Goal: Transaction & Acquisition: Purchase product/service

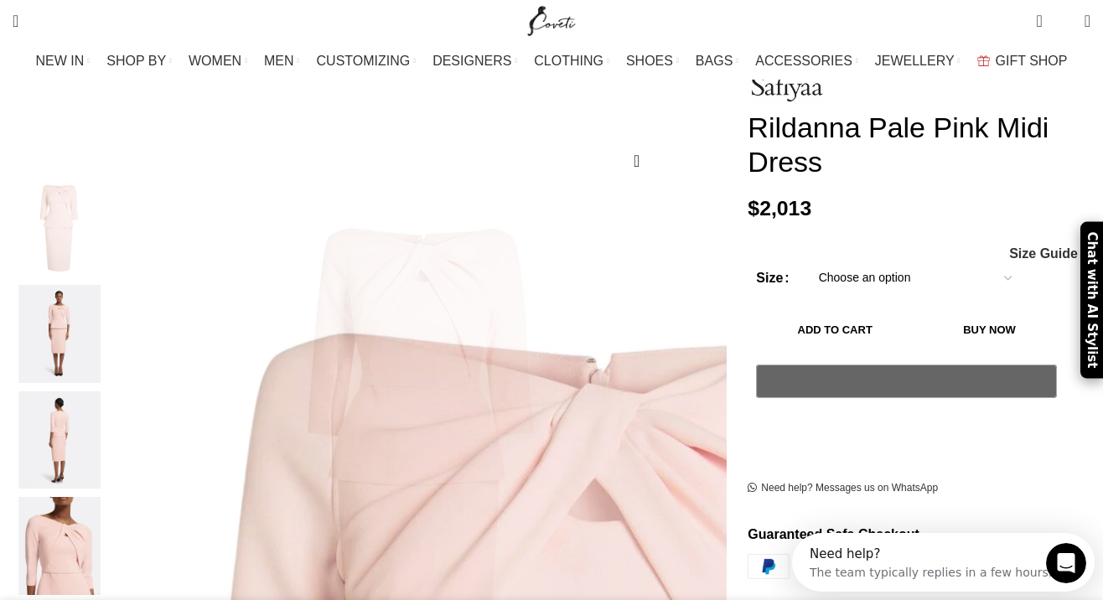
scroll to position [0, 176]
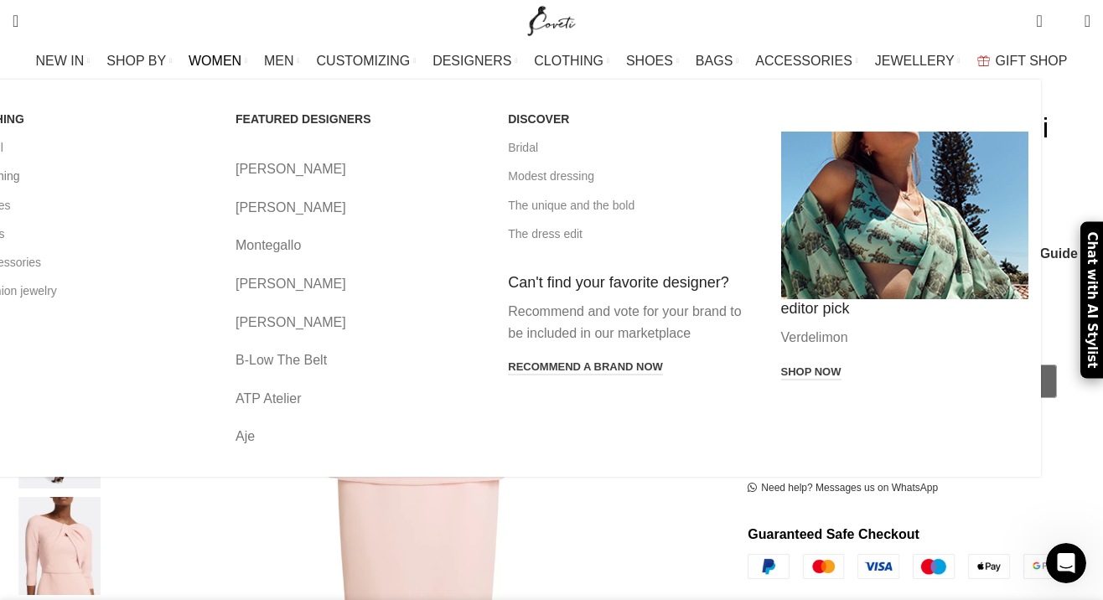
click at [85, 173] on link "All clothing" at bounding box center [86, 176] width 247 height 28
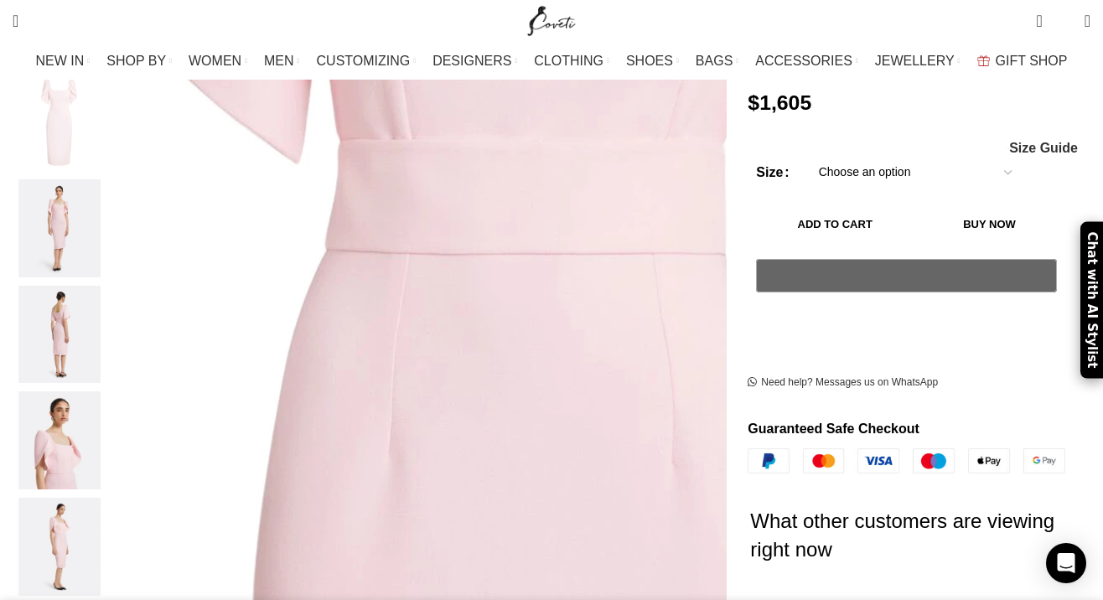
scroll to position [428, 0]
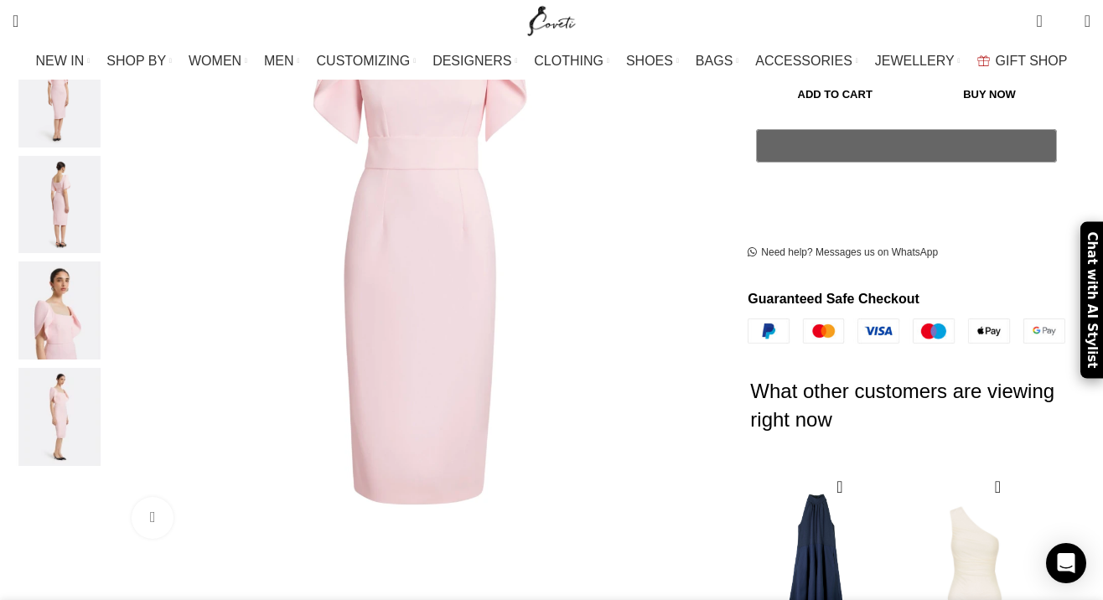
click at [102, 197] on img "3 / 5" at bounding box center [59, 205] width 102 height 98
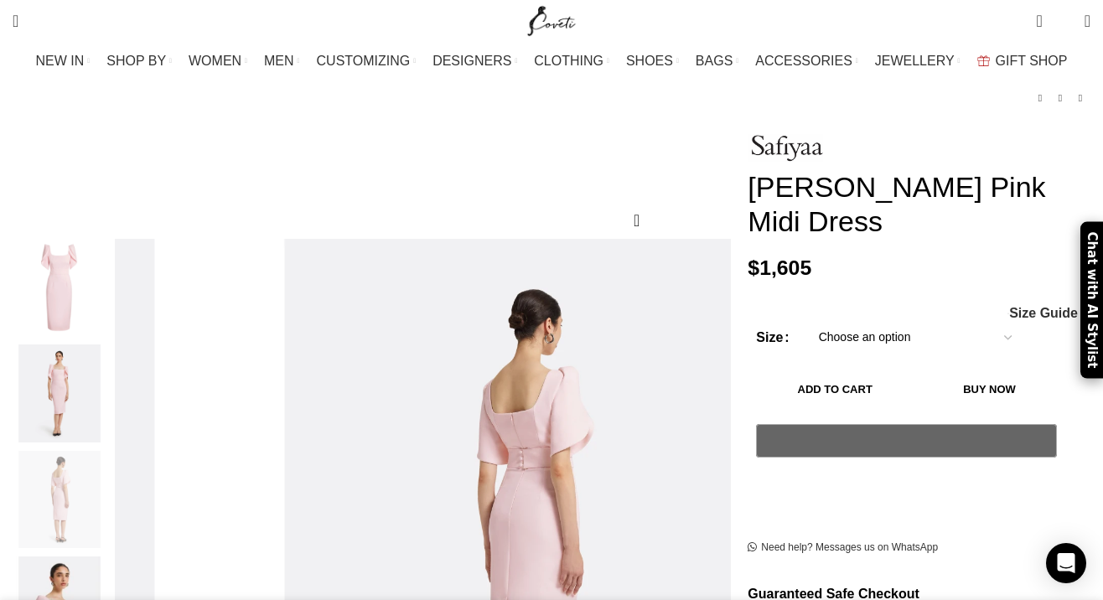
scroll to position [0, 176]
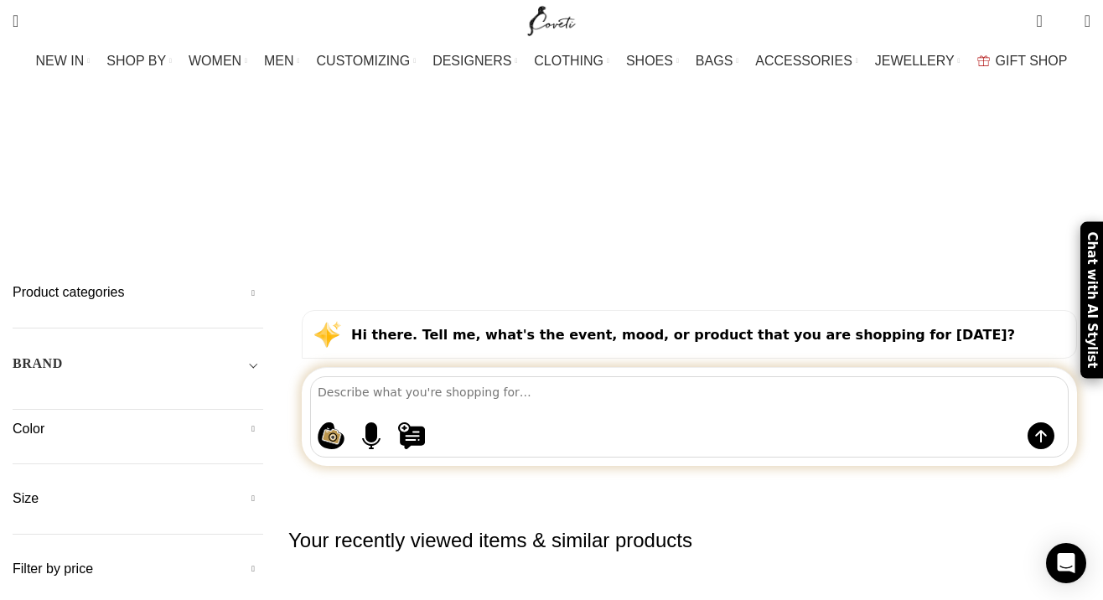
click at [467, 377] on textarea at bounding box center [693, 391] width 750 height 29
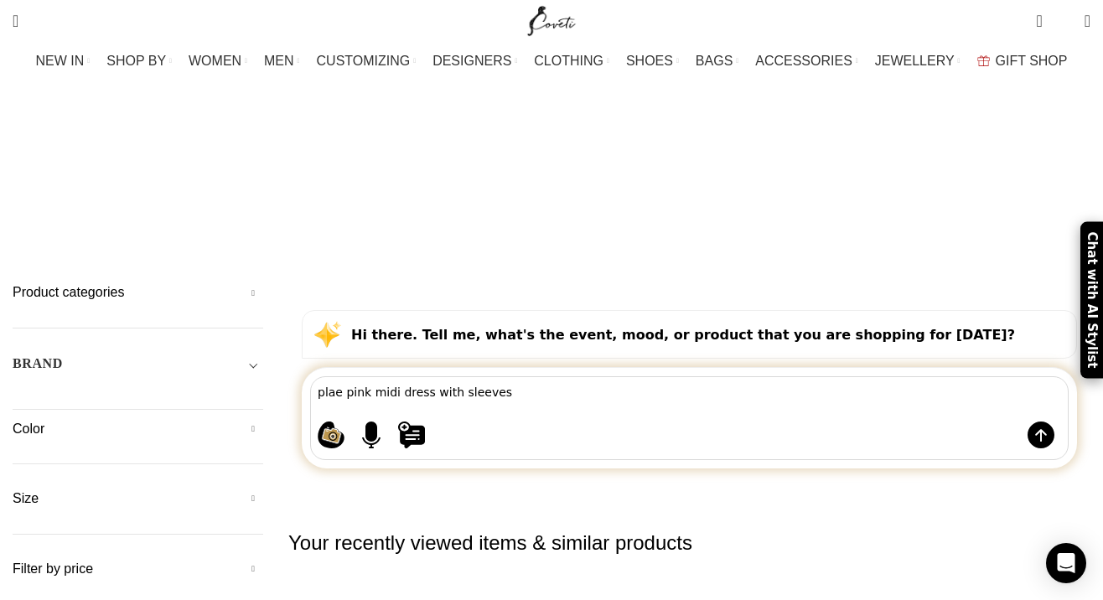
click at [355, 377] on textarea "plae pink midi dress with sleeves" at bounding box center [693, 391] width 750 height 28
type textarea "pale pink midi dress with sleeves"
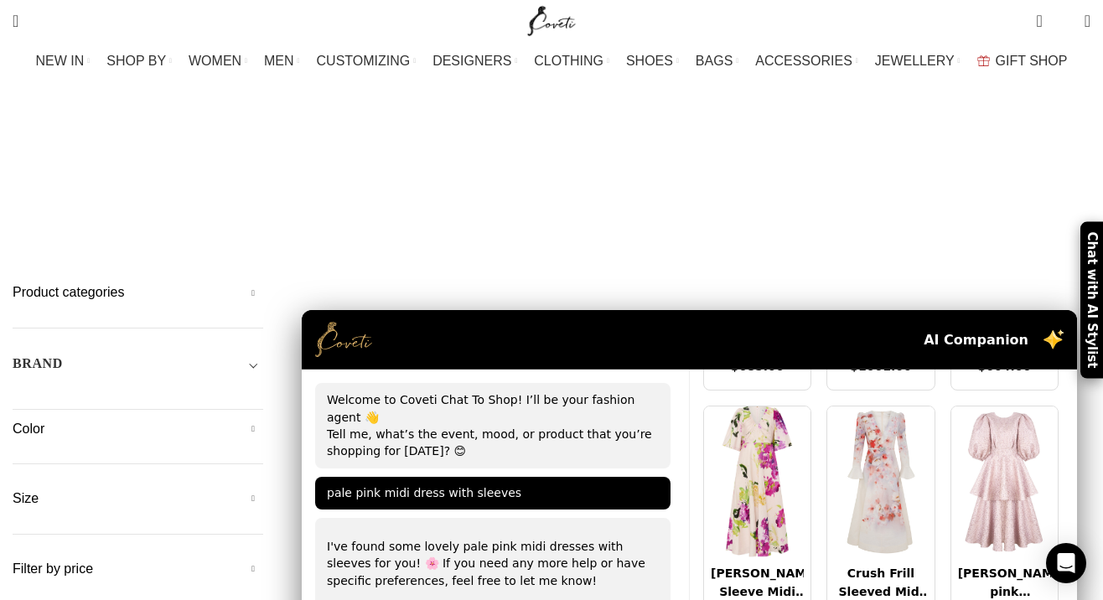
scroll to position [1700, 0]
click at [968, 405] on img at bounding box center [1004, 480] width 106 height 151
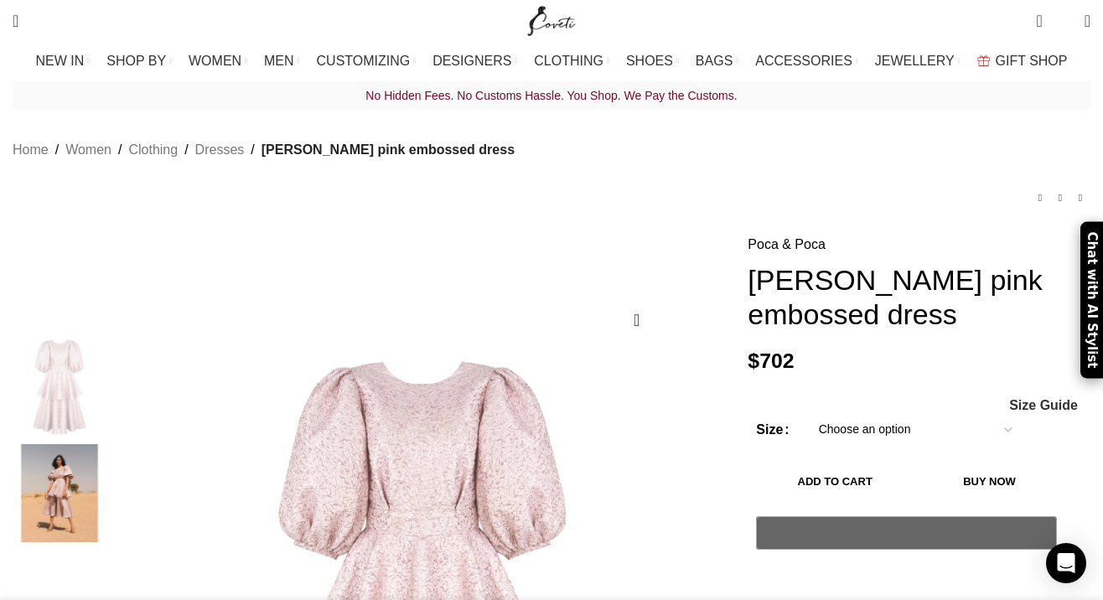
scroll to position [230, 0]
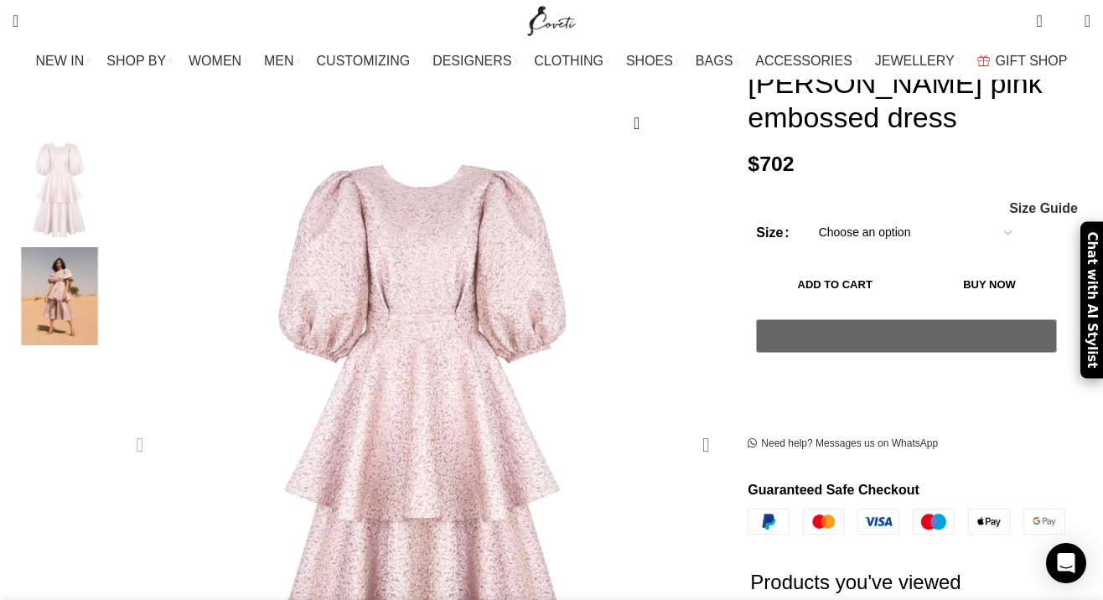
click at [686, 424] on div "Next slide" at bounding box center [706, 445] width 42 height 42
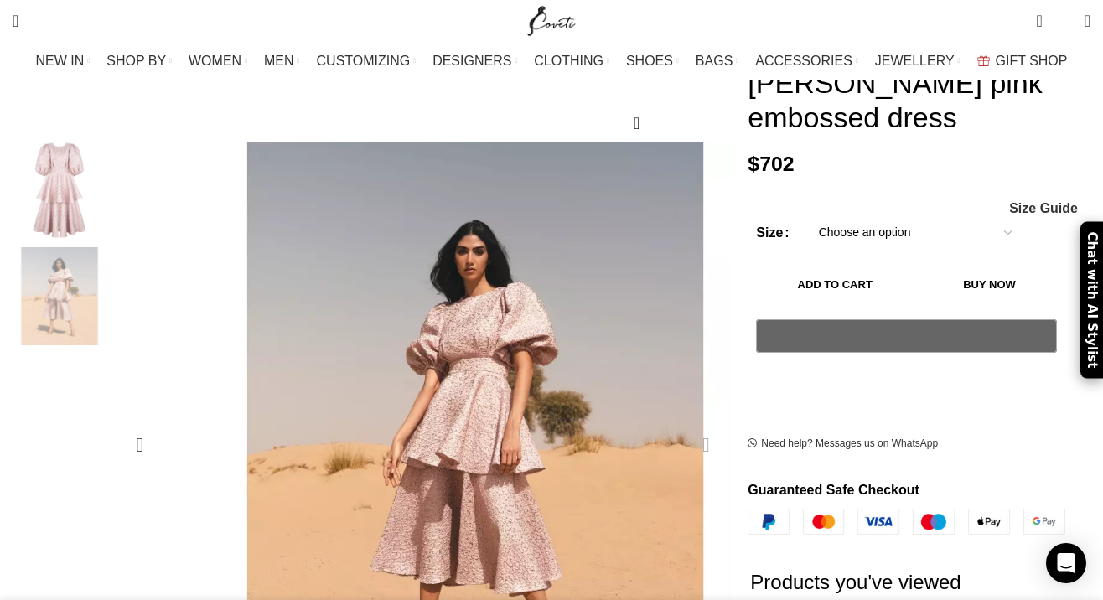
click at [686, 424] on div "Next slide" at bounding box center [706, 445] width 42 height 42
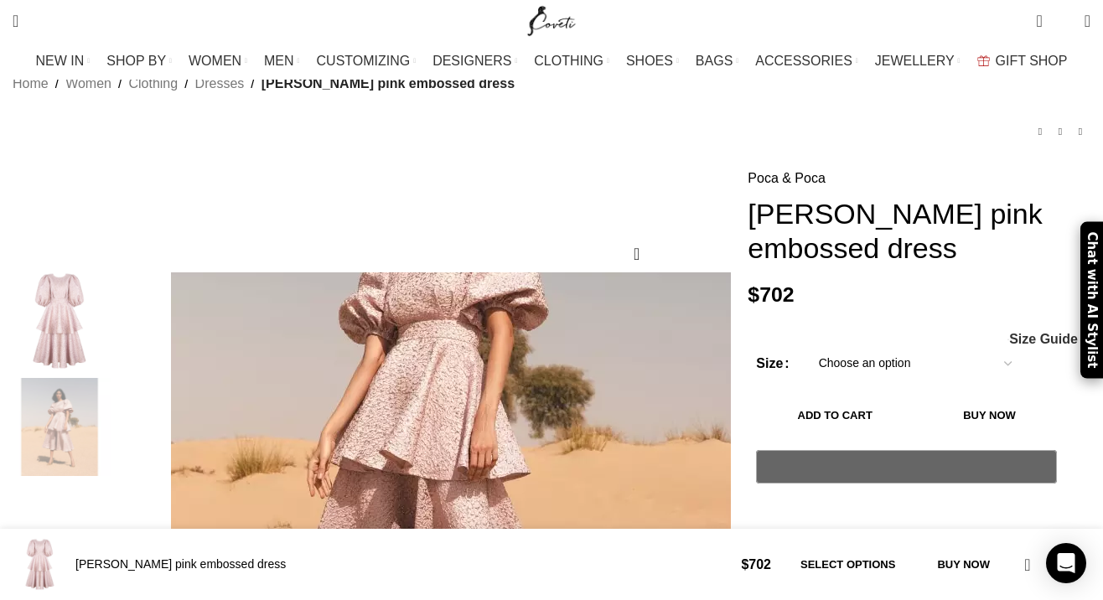
scroll to position [0, 0]
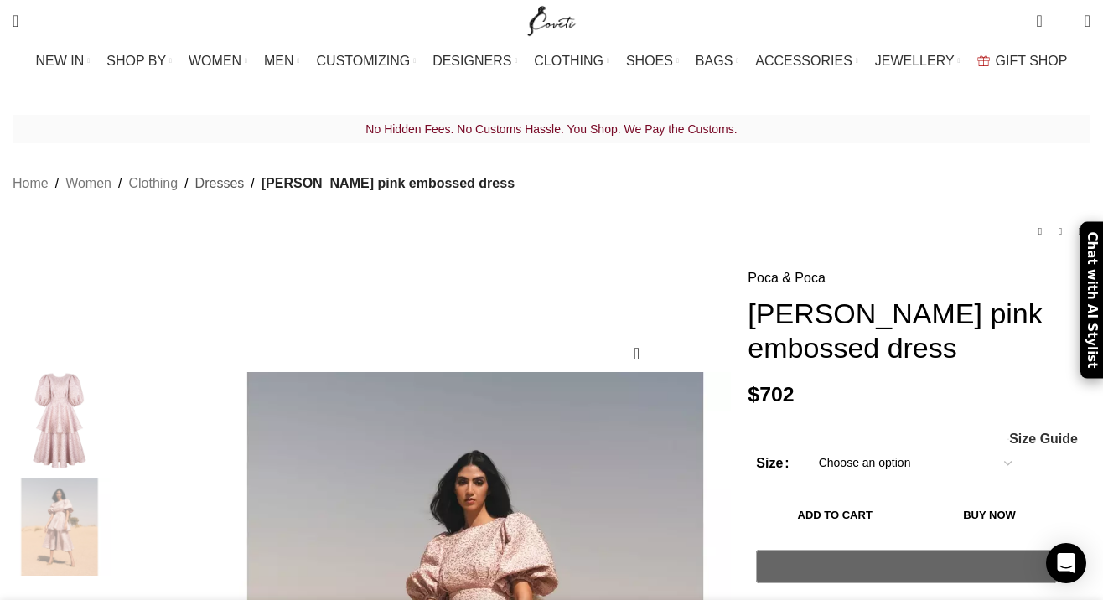
click at [233, 173] on link "Dresses" at bounding box center [219, 184] width 49 height 22
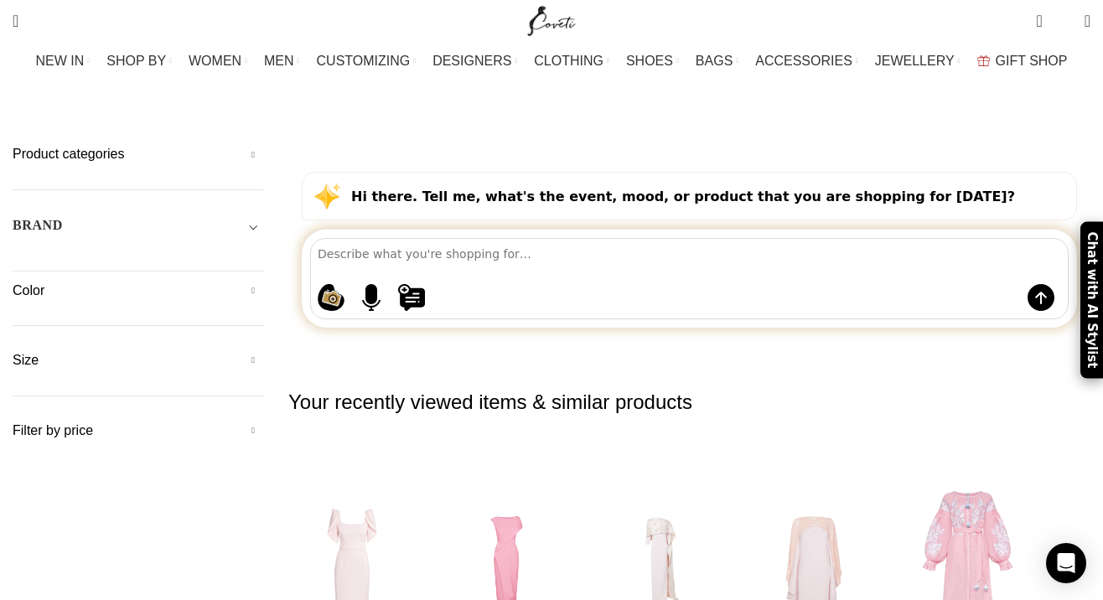
scroll to position [142, 0]
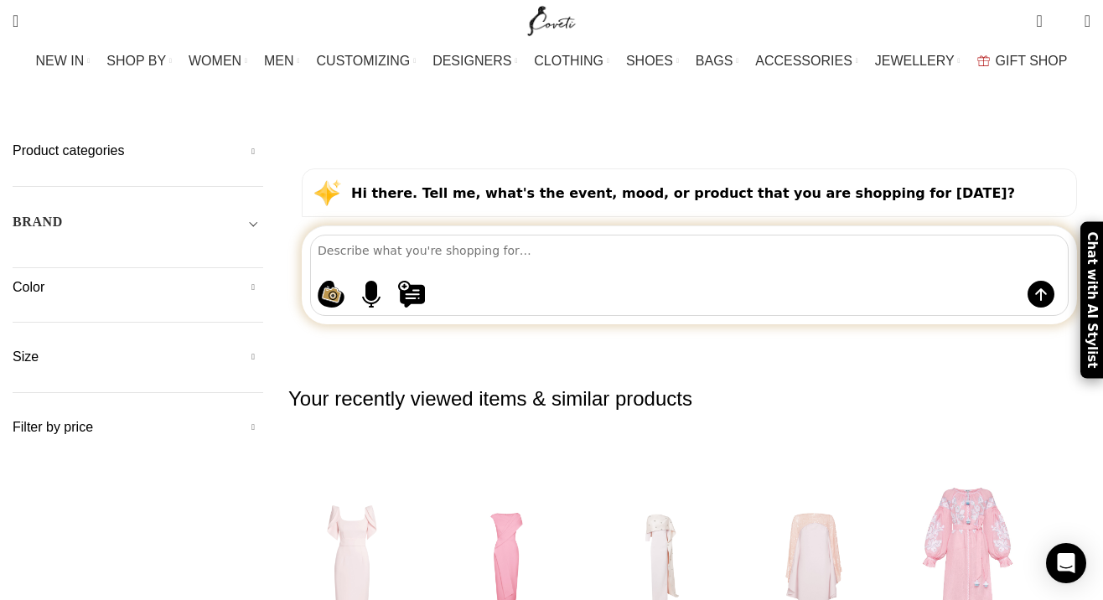
click at [493, 235] on div "Shopping ideas Casual summer dresses that aren't floral Cowgirl chic boots Prin…" at bounding box center [689, 275] width 758 height 81
click at [499, 236] on textarea at bounding box center [693, 250] width 750 height 29
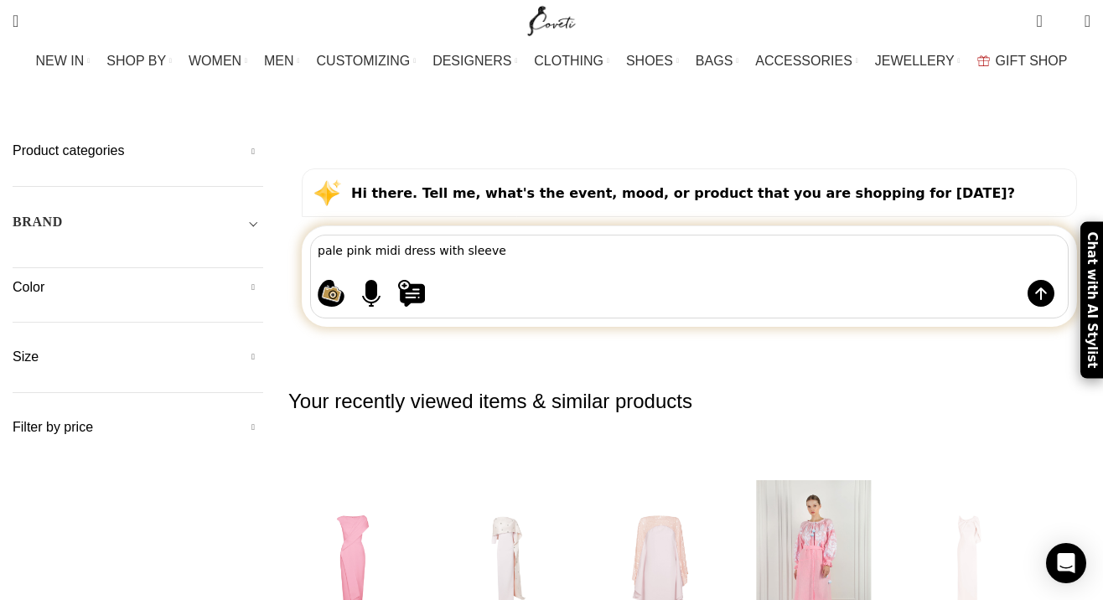
type textarea "pale pink midi dress with sleeves"
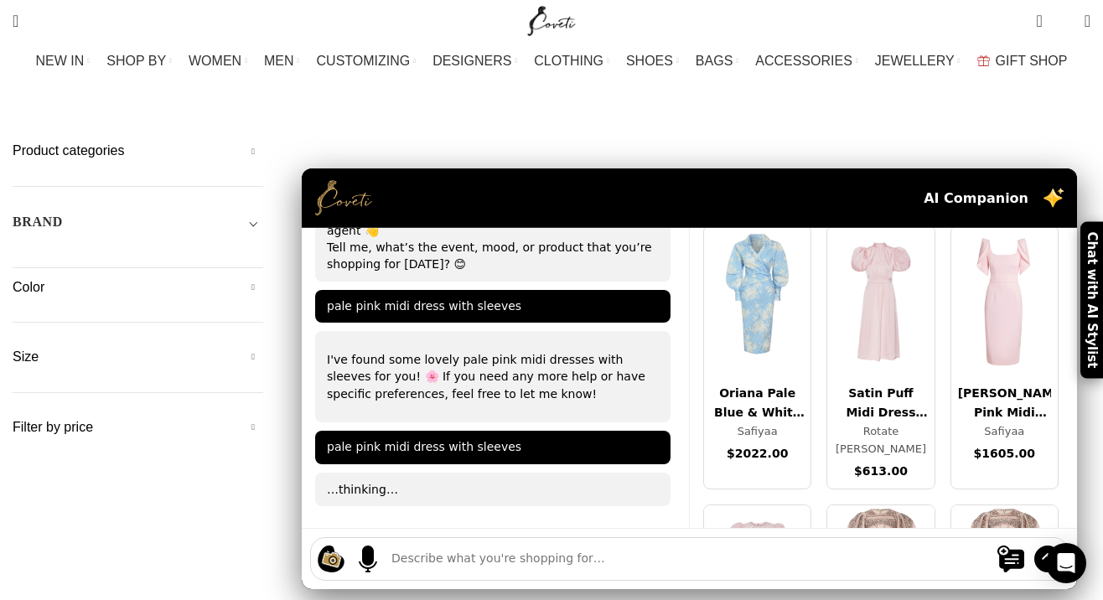
scroll to position [0, 0]
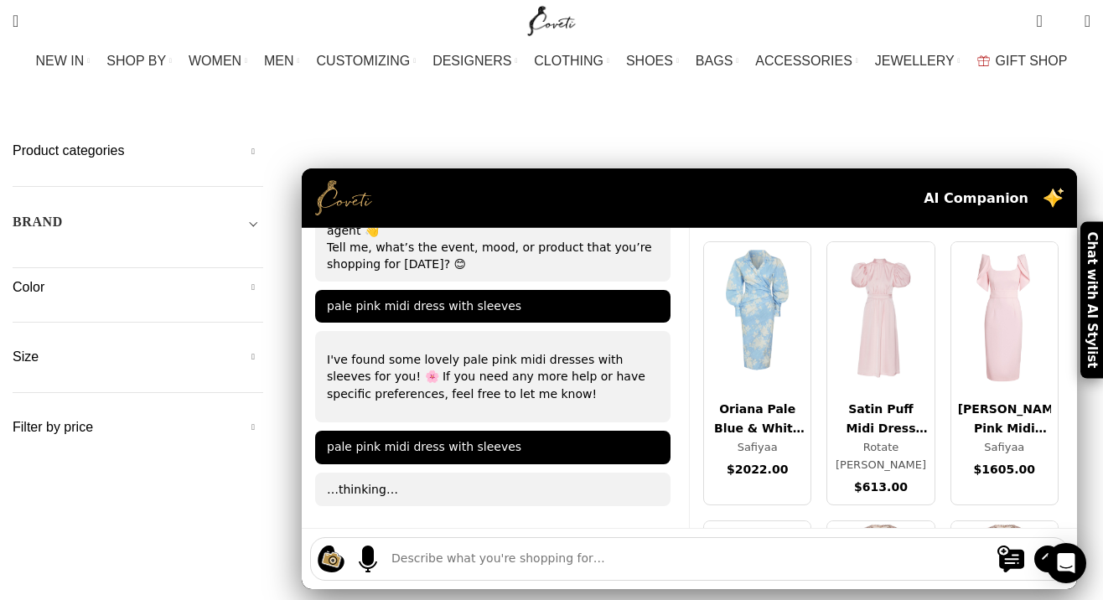
click at [863, 242] on img at bounding box center [880, 317] width 106 height 151
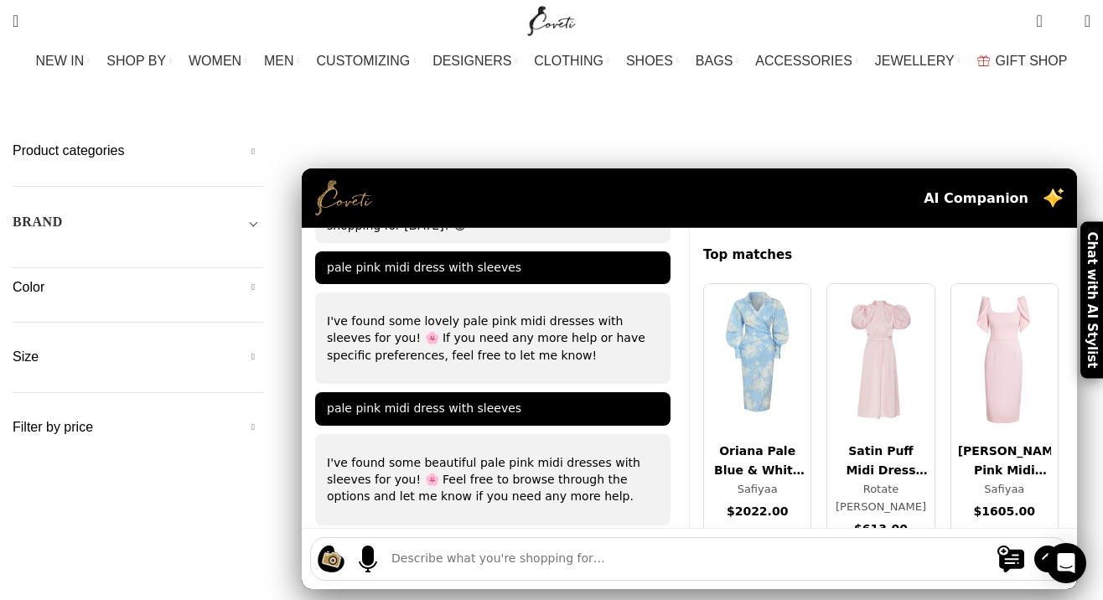
scroll to position [103, 0]
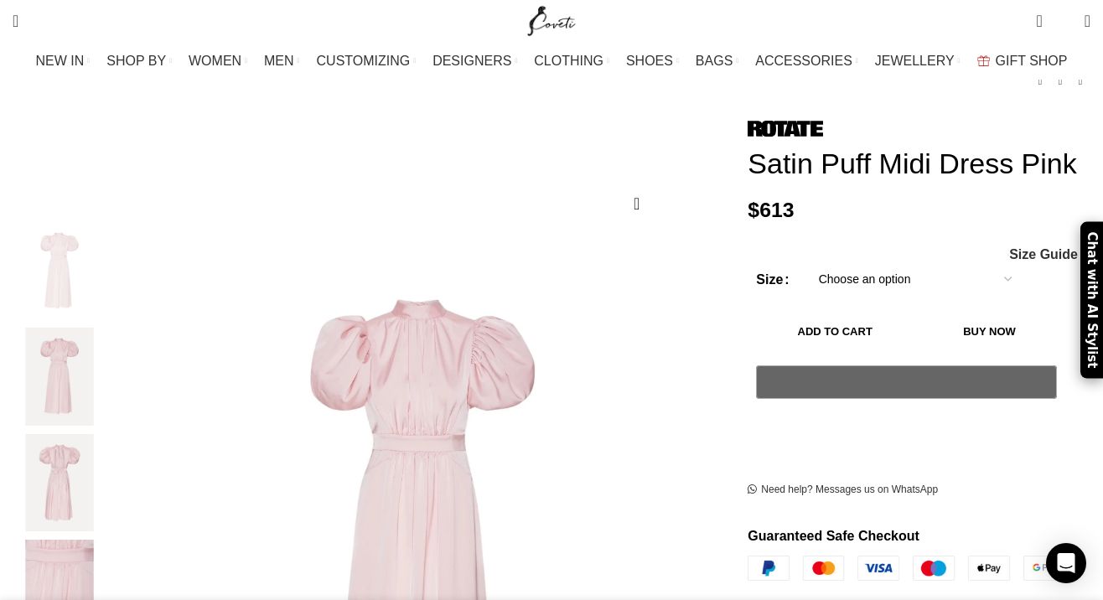
scroll to position [308, 0]
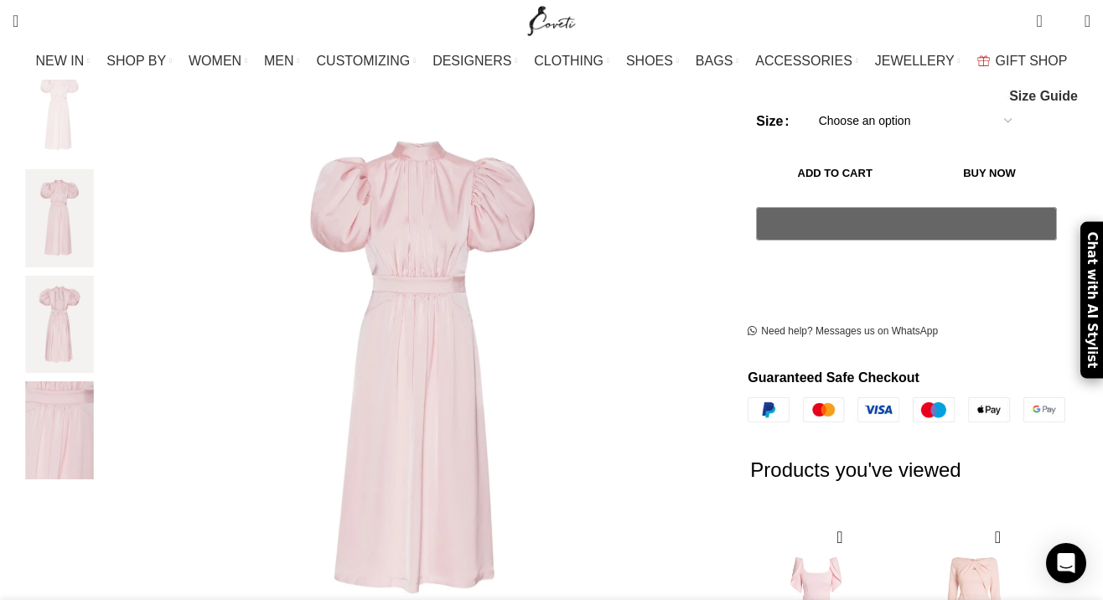
click at [87, 185] on img "2 / 4" at bounding box center [59, 218] width 102 height 98
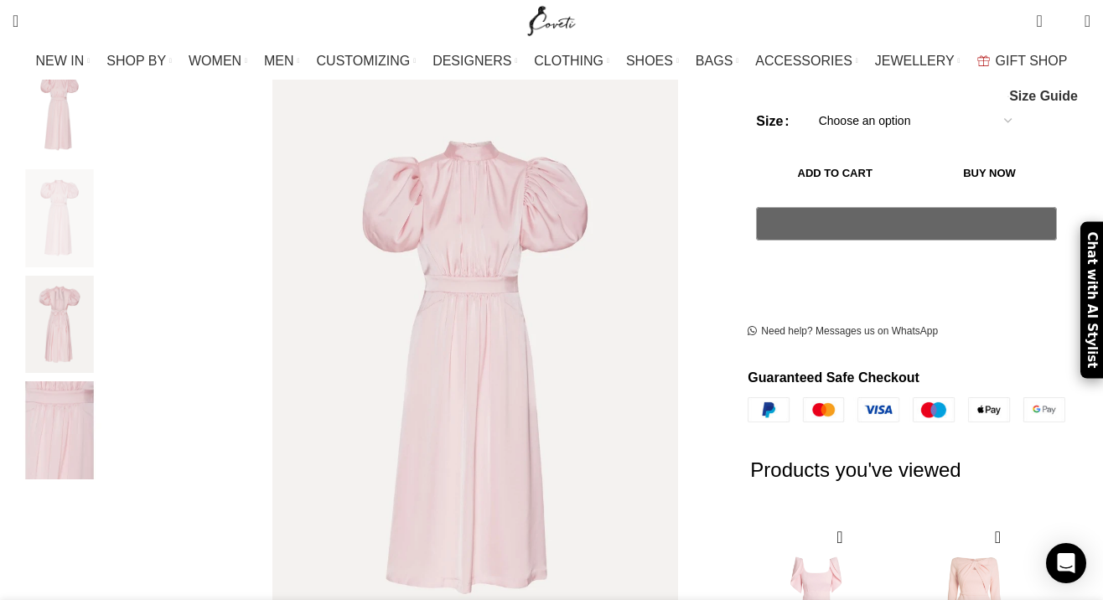
click at [99, 278] on img "3 / 4" at bounding box center [59, 325] width 102 height 98
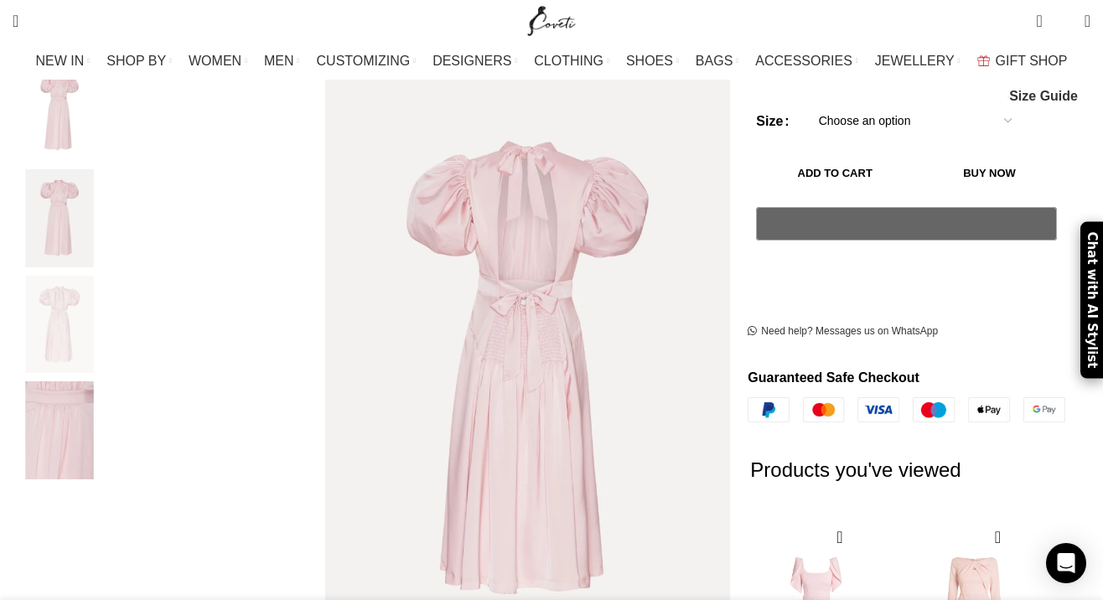
click at [98, 393] on img "4 / 4" at bounding box center [59, 430] width 102 height 98
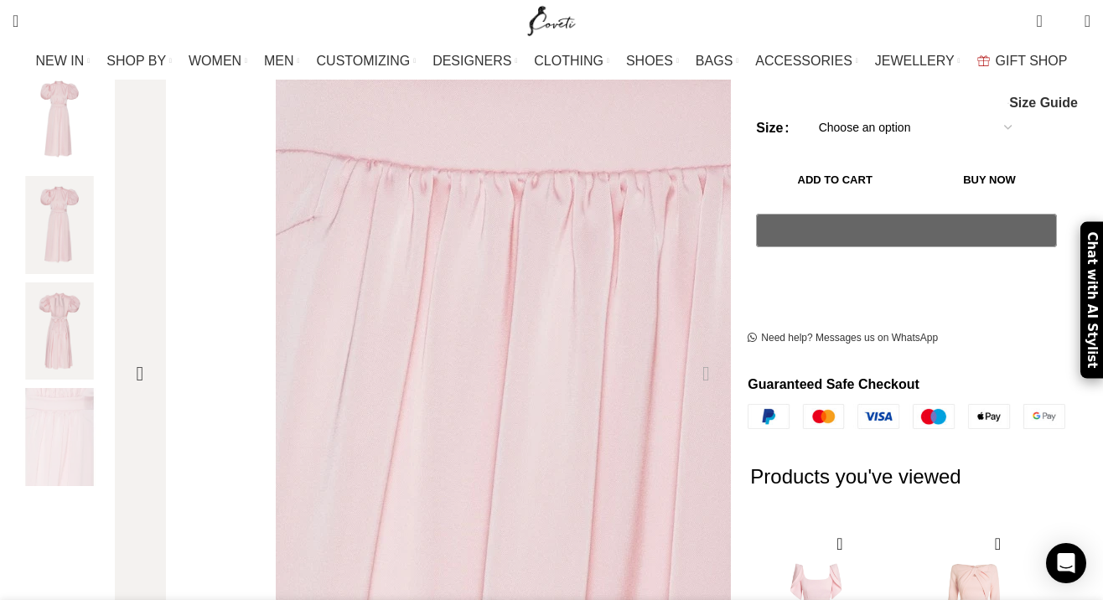
scroll to position [303, 0]
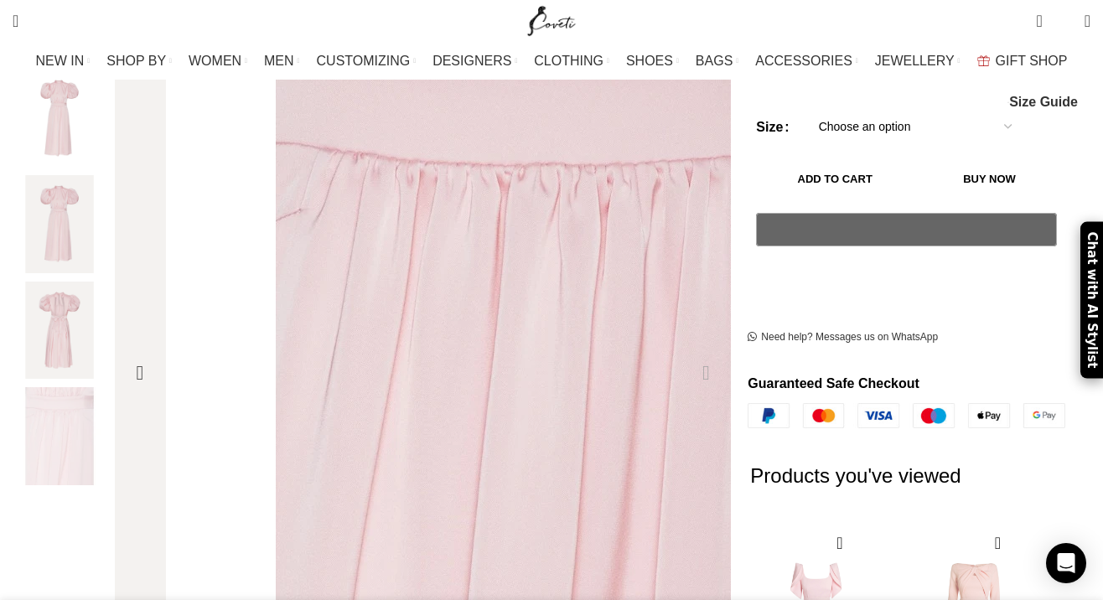
click at [349, 325] on img "4 / 4" at bounding box center [555, 428] width 670 height 1006
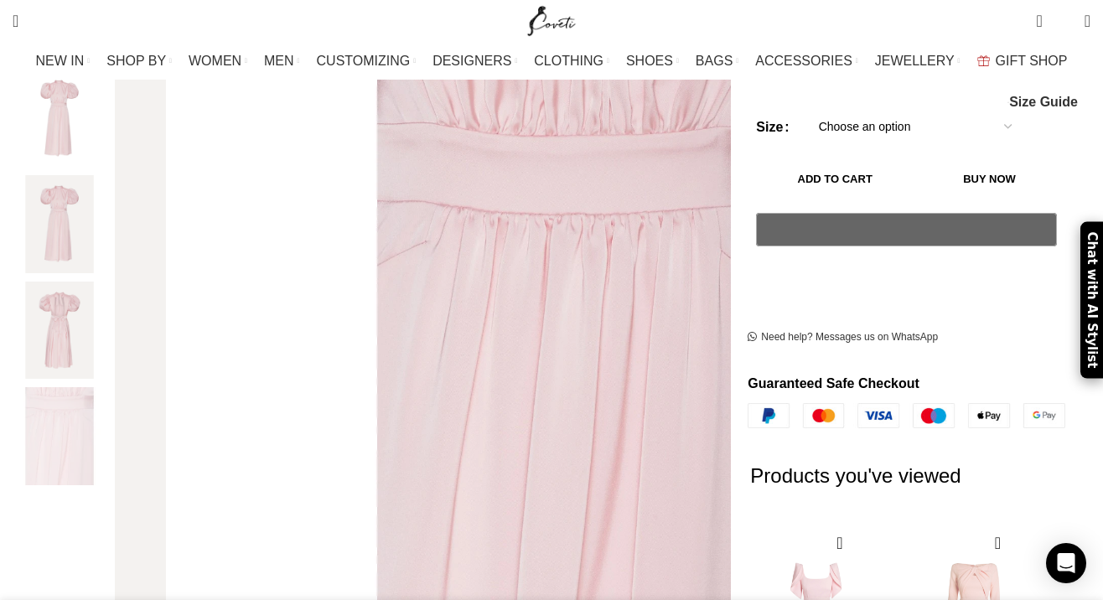
click at [94, 313] on img "3 / 4" at bounding box center [59, 331] width 102 height 98
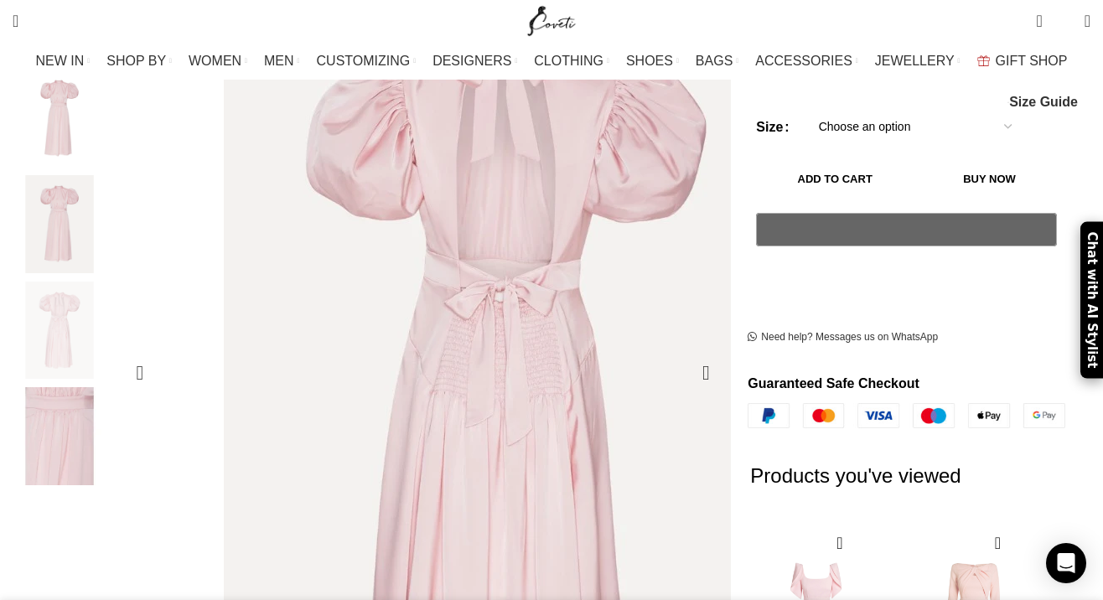
click at [411, 287] on img "3 / 4" at bounding box center [506, 405] width 670 height 1006
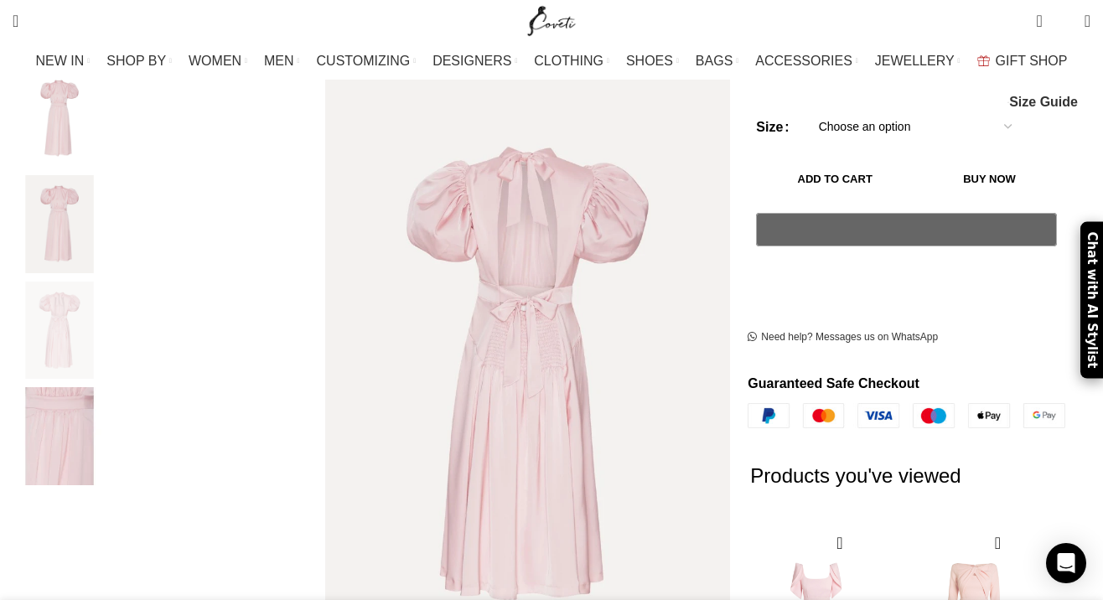
click at [96, 104] on img "1 / 4" at bounding box center [59, 119] width 102 height 98
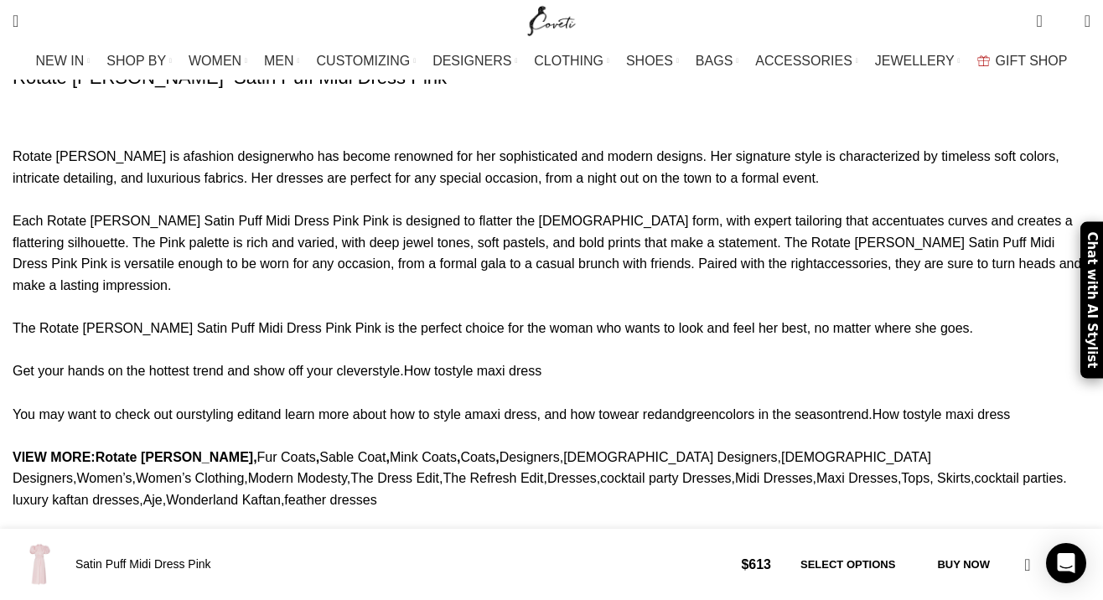
scroll to position [1237, 0]
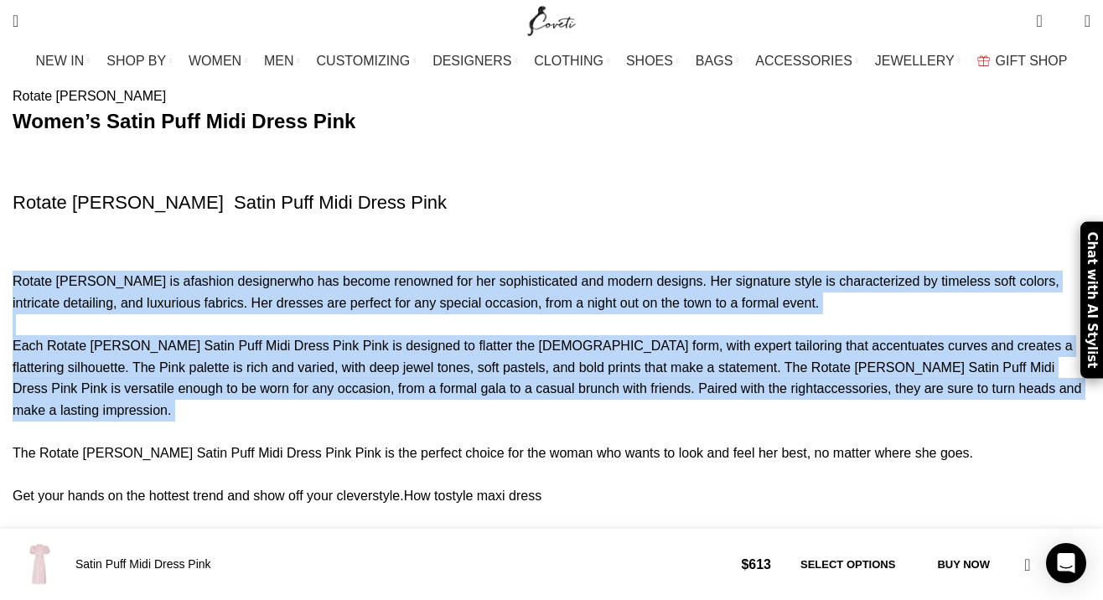
drag, startPoint x: 619, startPoint y: 242, endPoint x: 613, endPoint y: 396, distance: 154.4
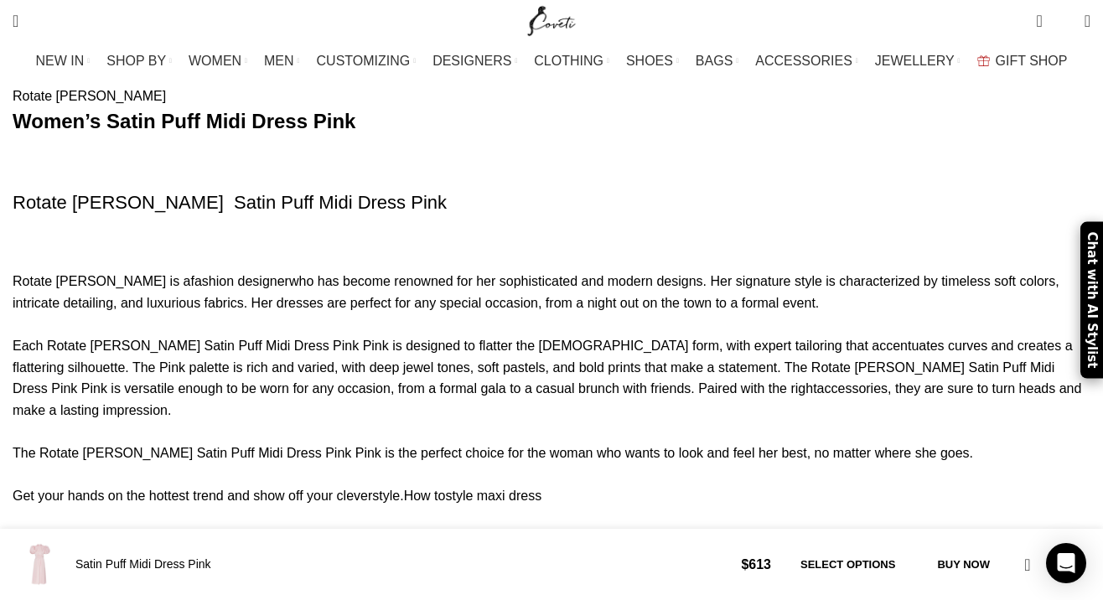
click at [650, 199] on h3 "Rotate Birger Christensen Satin Puff Midi Dress Pink" at bounding box center [552, 203] width 1078 height 26
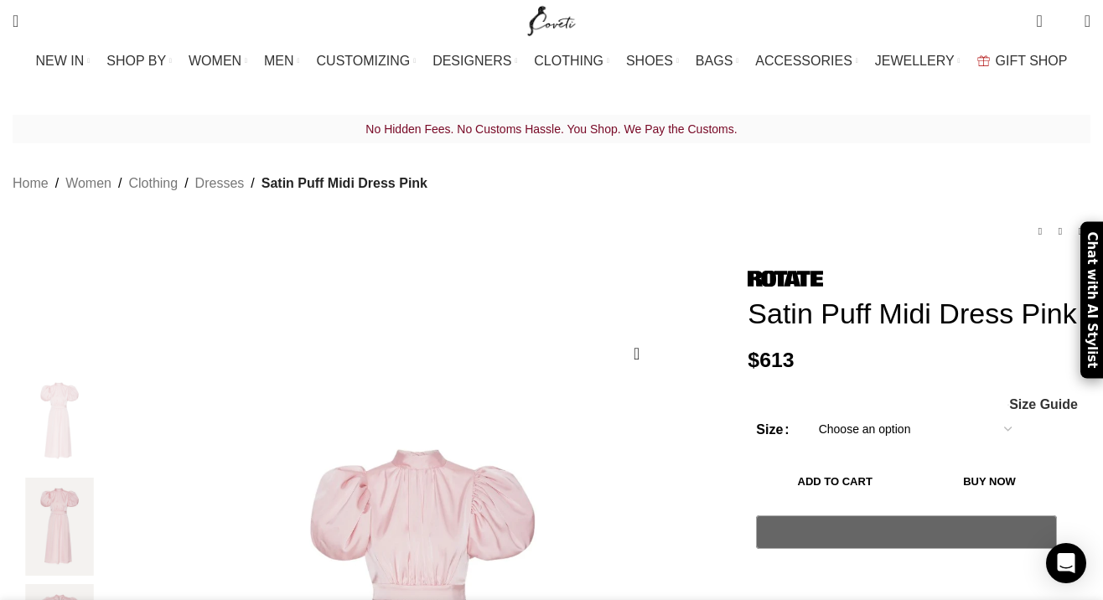
scroll to position [0, 529]
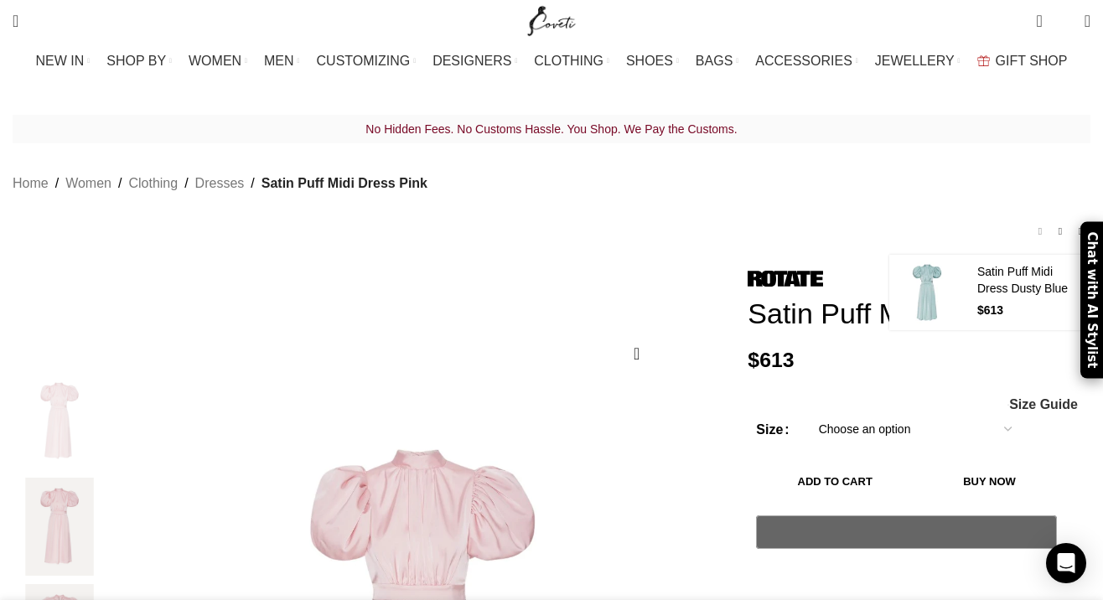
click at [1030, 222] on link "Previous product" at bounding box center [1040, 232] width 20 height 20
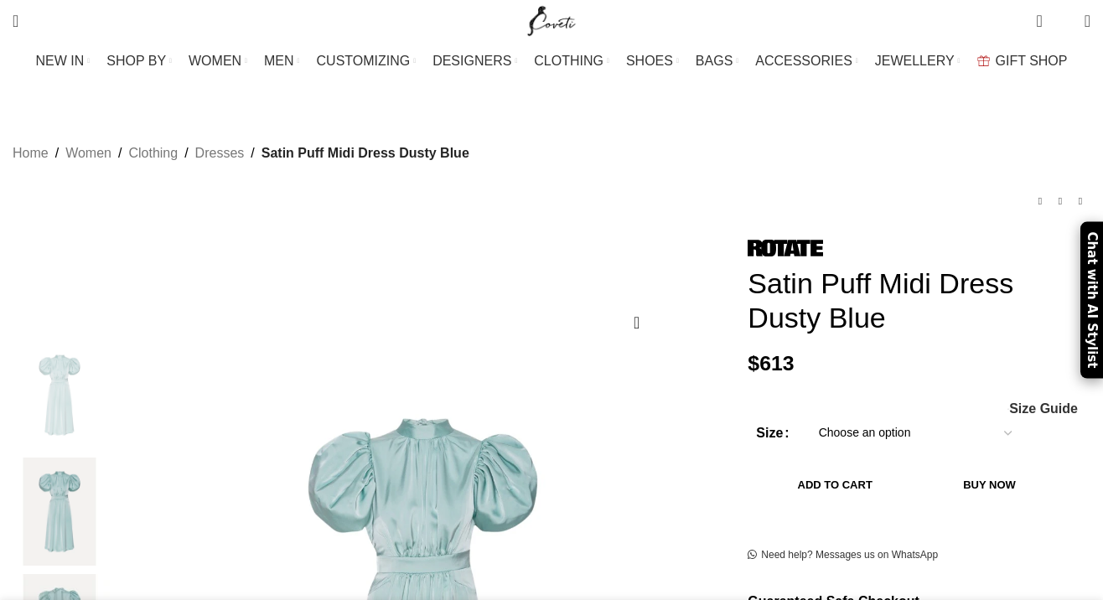
click at [1002, 209] on div "Home Women Clothing Dresses Satin Puff Midi Dress Dusty Blue Satin Halterneck D…" at bounding box center [552, 174] width 1078 height 123
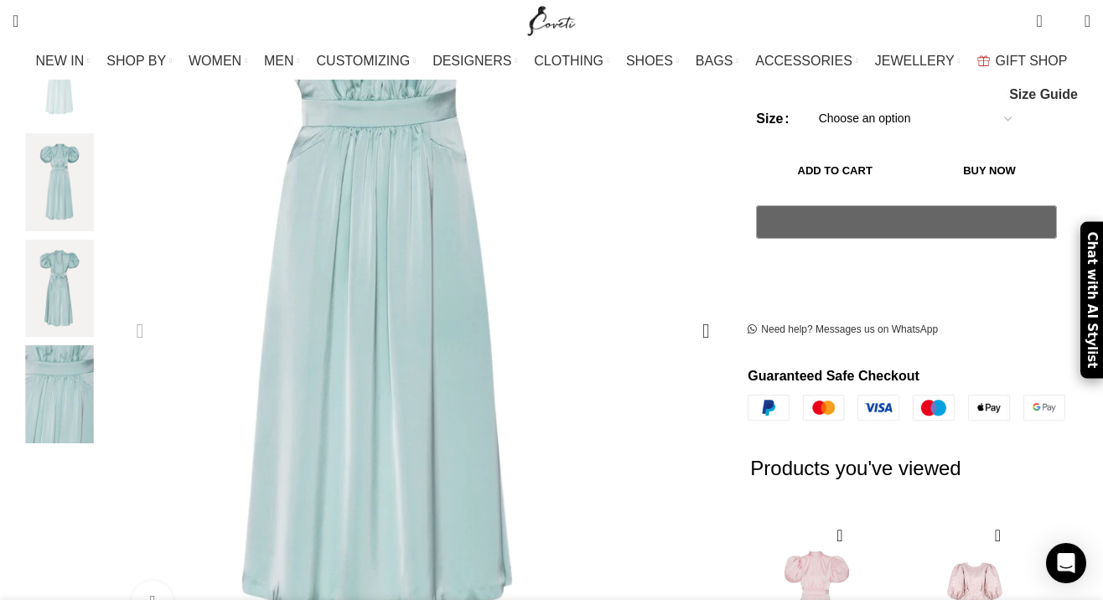
scroll to position [12, 0]
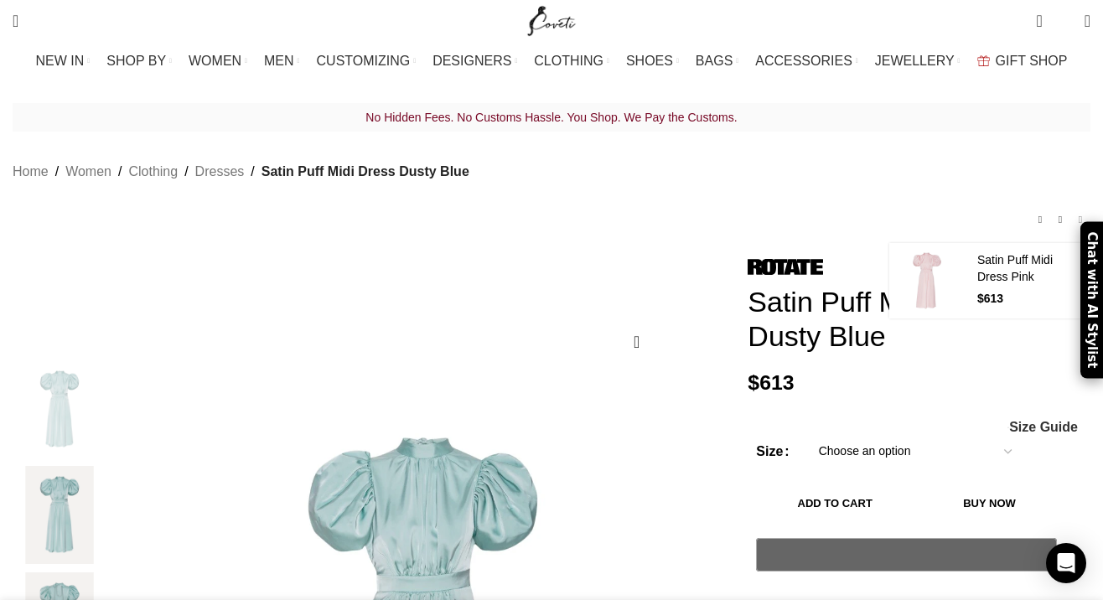
click at [1070, 210] on link "Next product" at bounding box center [1080, 220] width 20 height 20
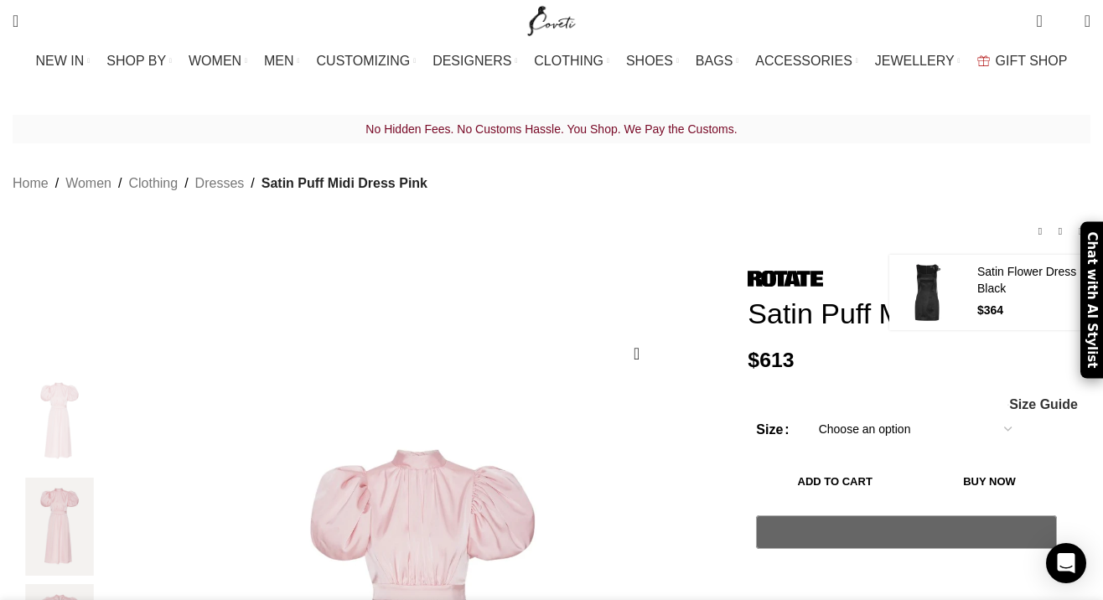
click at [1070, 222] on link "Next product" at bounding box center [1080, 232] width 20 height 20
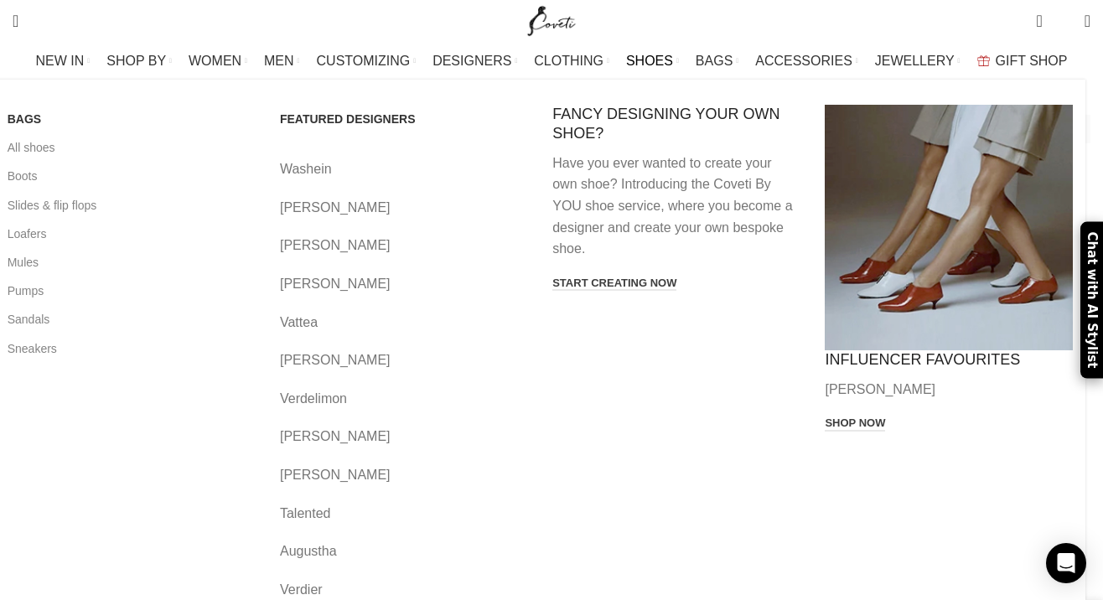
scroll to position [0, 176]
click at [651, 59] on span "SHOES" at bounding box center [649, 61] width 47 height 16
